Goal: Find specific page/section: Find specific page/section

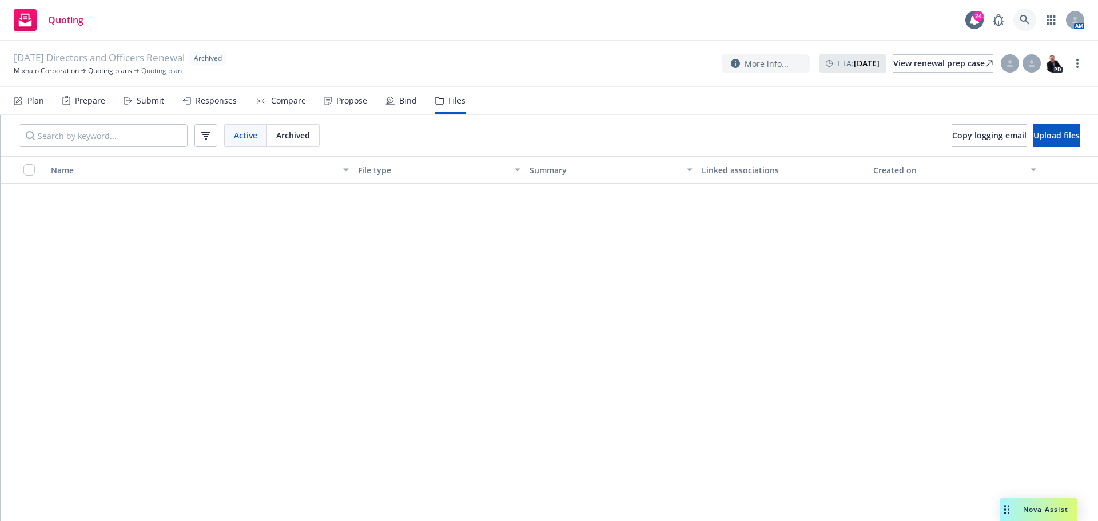
click at [1028, 13] on link at bounding box center [1024, 20] width 23 height 23
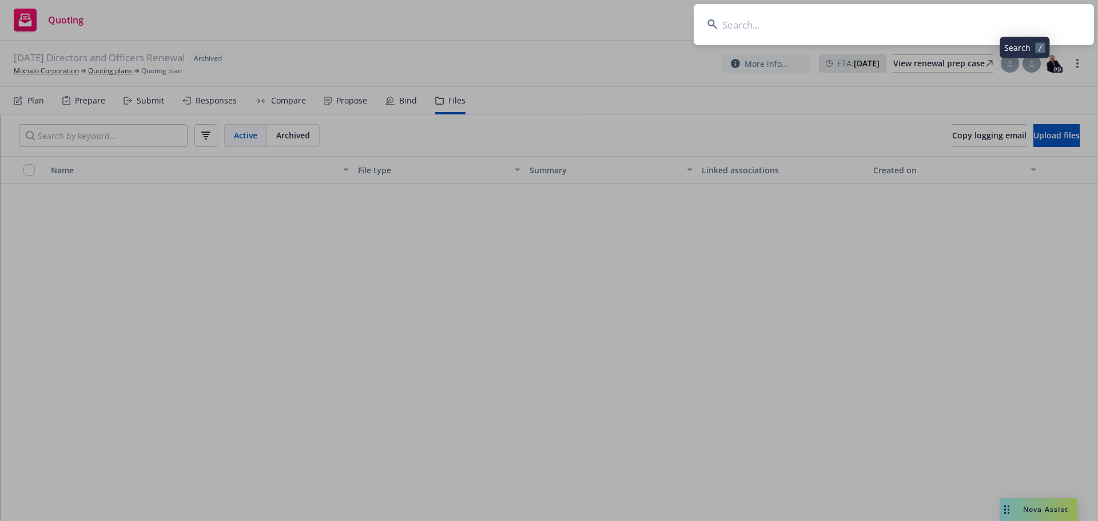
scroll to position [674, 0]
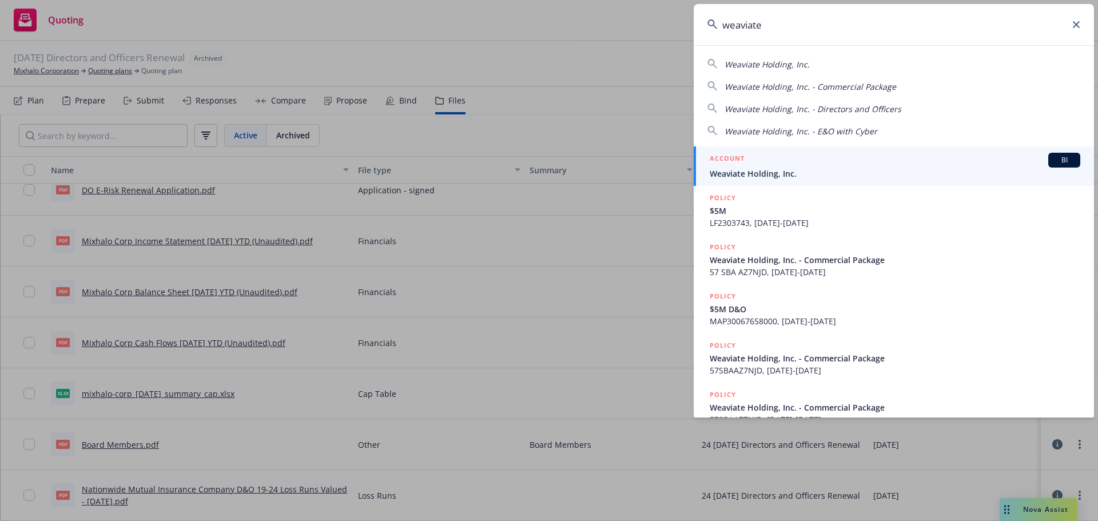
type input "weaviate"
click at [737, 160] on h5 "ACCOUNT" at bounding box center [727, 160] width 35 height 14
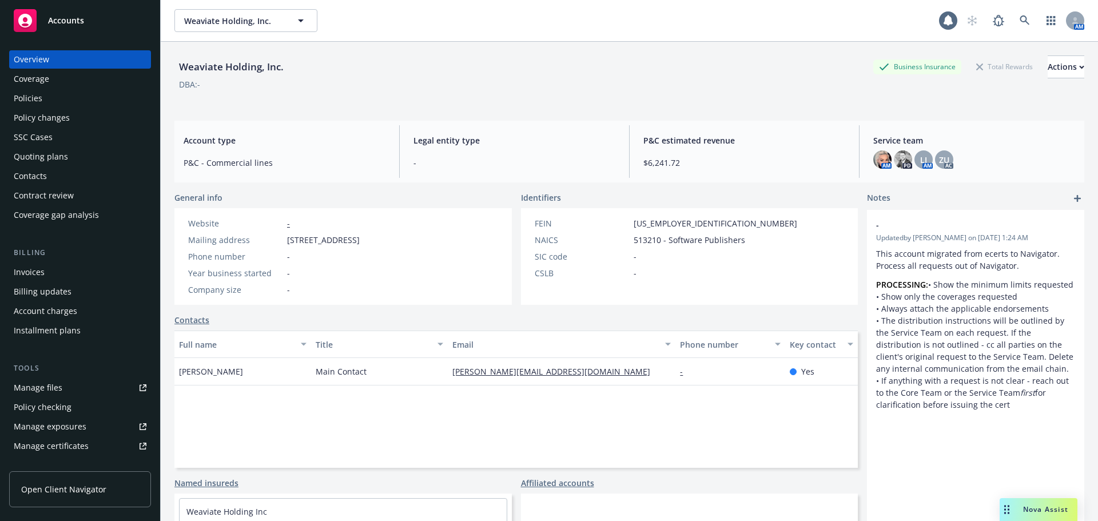
click at [78, 99] on div "Policies" at bounding box center [80, 98] width 133 height 18
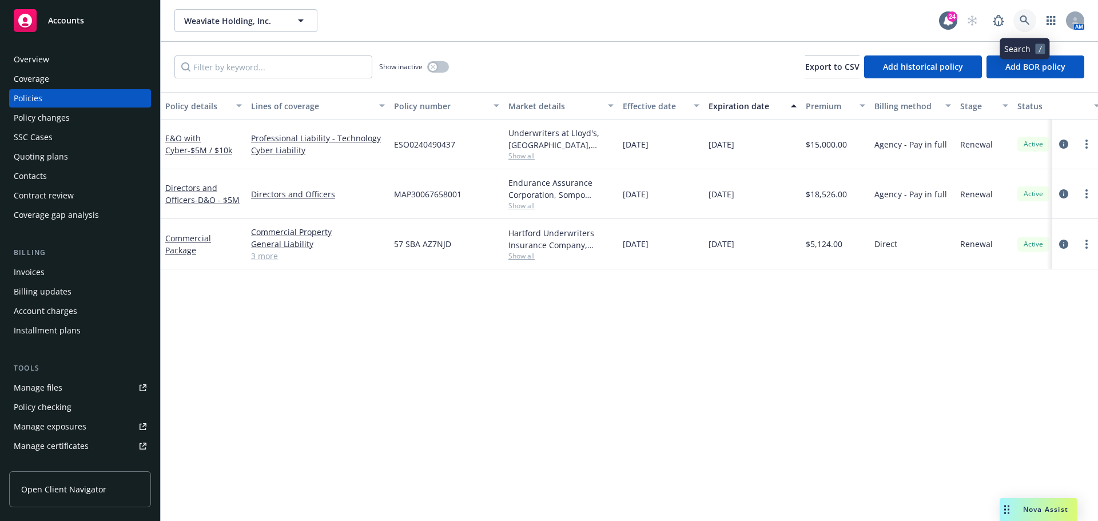
click at [1032, 21] on link at bounding box center [1024, 20] width 23 height 23
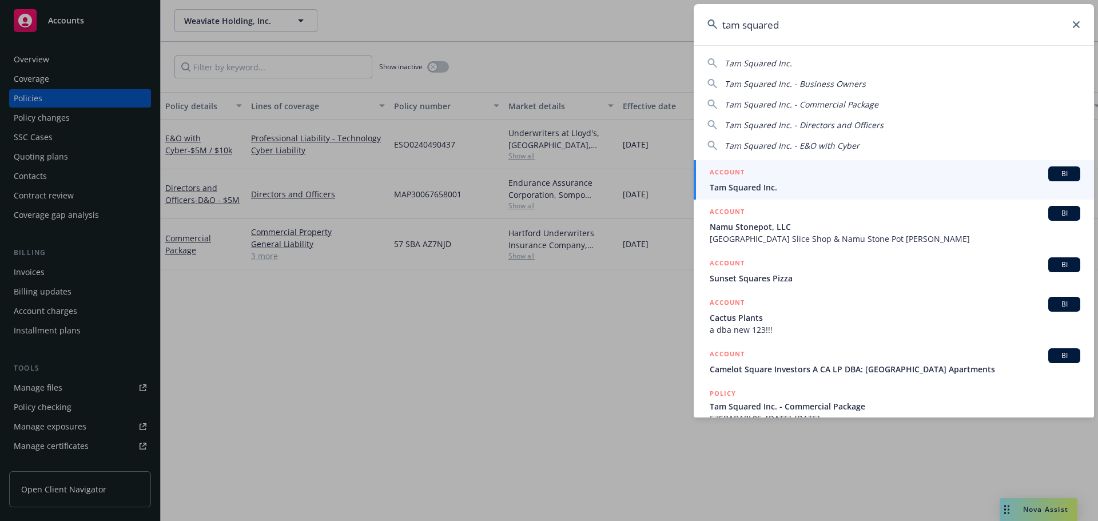
type input "tam squared"
click at [787, 181] on div "ACCOUNT BI" at bounding box center [895, 173] width 371 height 15
